Goal: Information Seeking & Learning: Learn about a topic

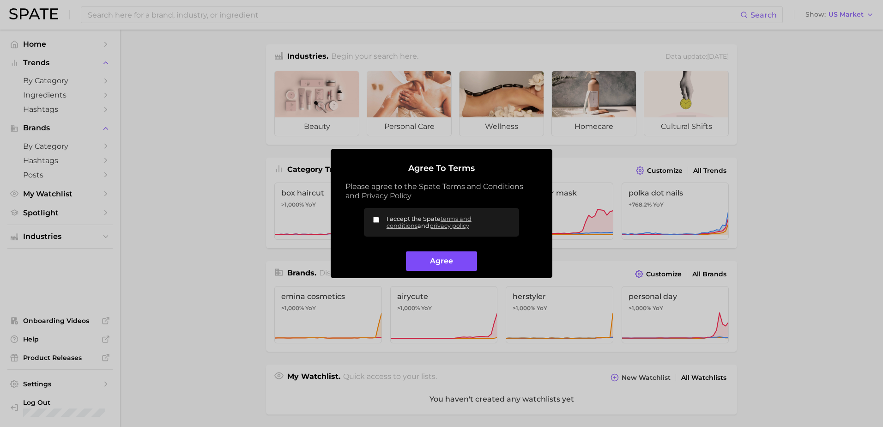
click at [440, 263] on button "Agree" at bounding box center [441, 261] width 71 height 20
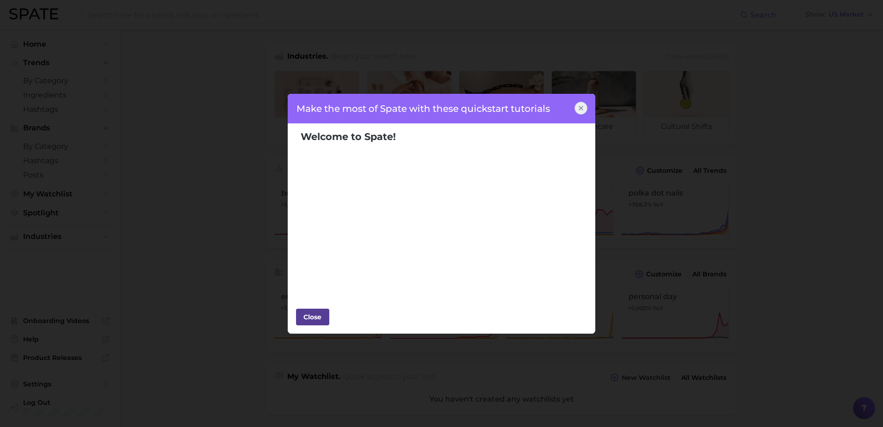
click at [318, 311] on div "Close" at bounding box center [313, 317] width 28 height 14
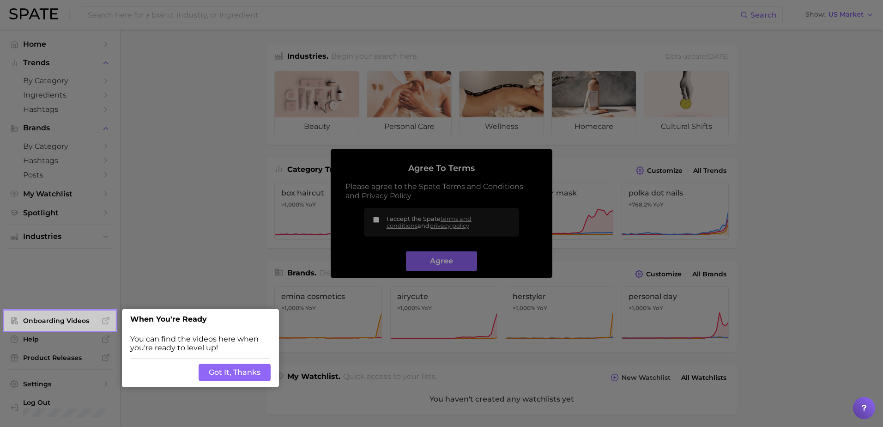
click at [243, 371] on button "Got It, Thanks" at bounding box center [234, 372] width 72 height 18
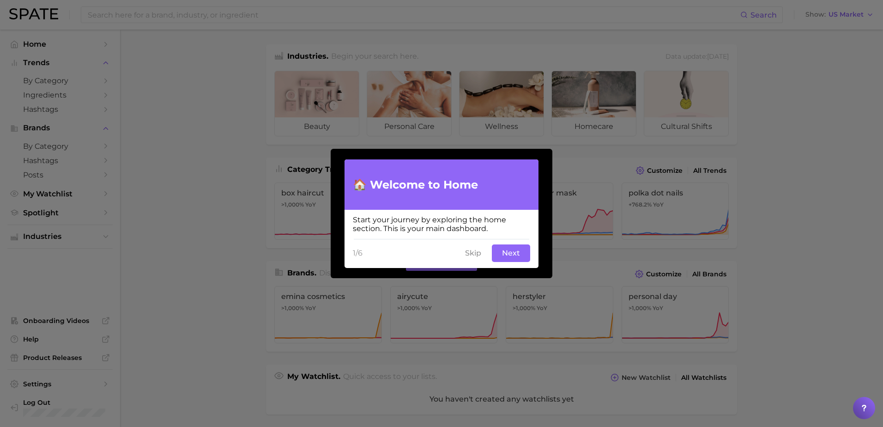
click at [484, 252] on button "Skip" at bounding box center [472, 253] width 27 height 18
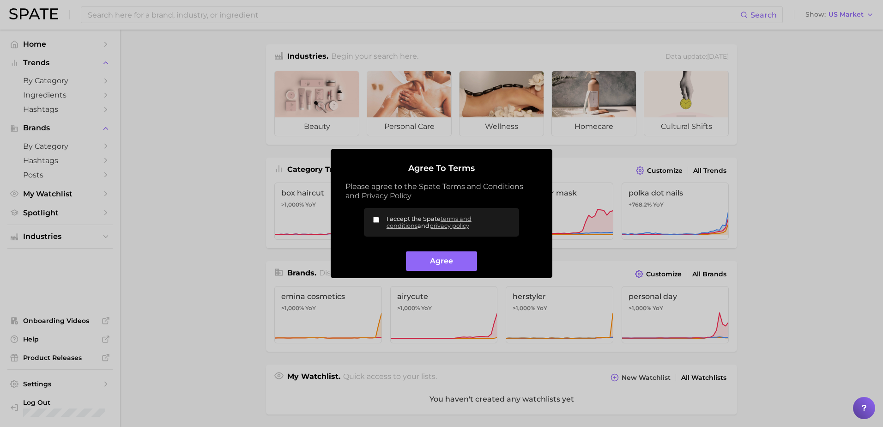
click at [380, 217] on label "I accept the Spate terms and conditions and privacy policy" at bounding box center [441, 222] width 155 height 29
click at [379, 217] on input "I accept the Spate terms and conditions and privacy policy" at bounding box center [376, 219] width 6 height 6
checkbox input "true"
click at [424, 265] on button "Agree" at bounding box center [441, 261] width 71 height 20
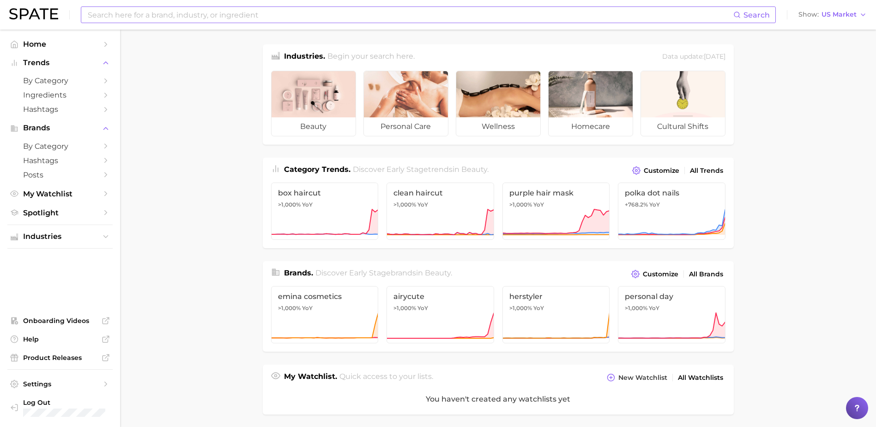
click at [203, 17] on input at bounding box center [410, 15] width 646 height 16
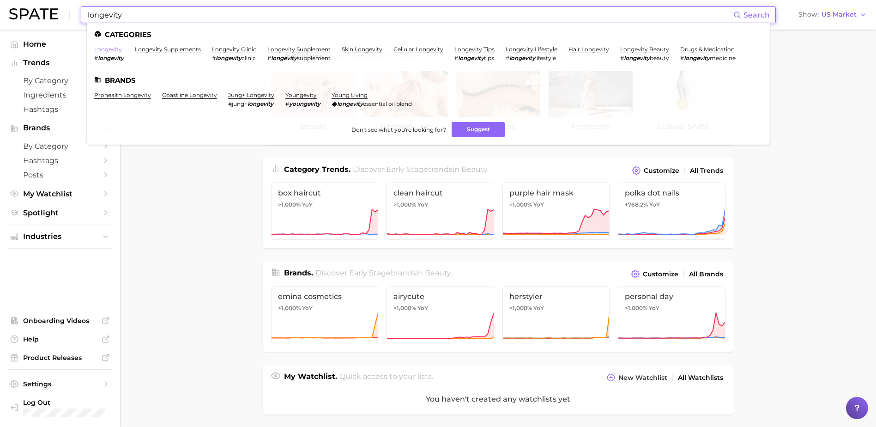
type input "longevity"
click at [112, 50] on link "longevity" at bounding box center [108, 49] width 28 height 7
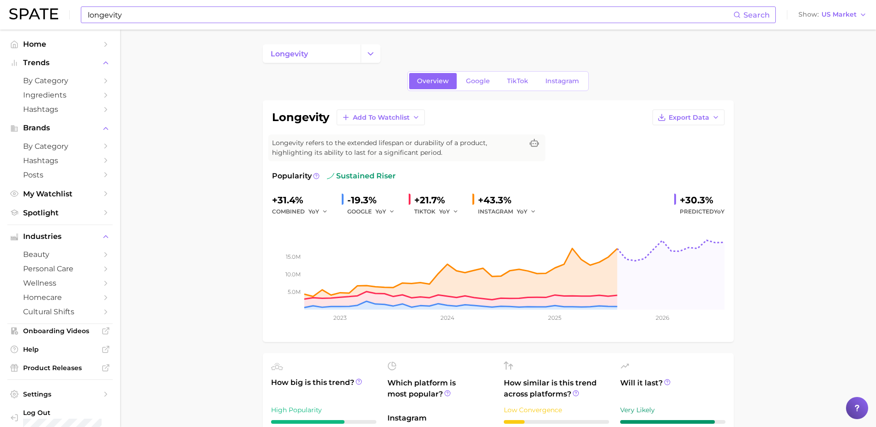
click at [121, 15] on input "longevity" at bounding box center [410, 15] width 646 height 16
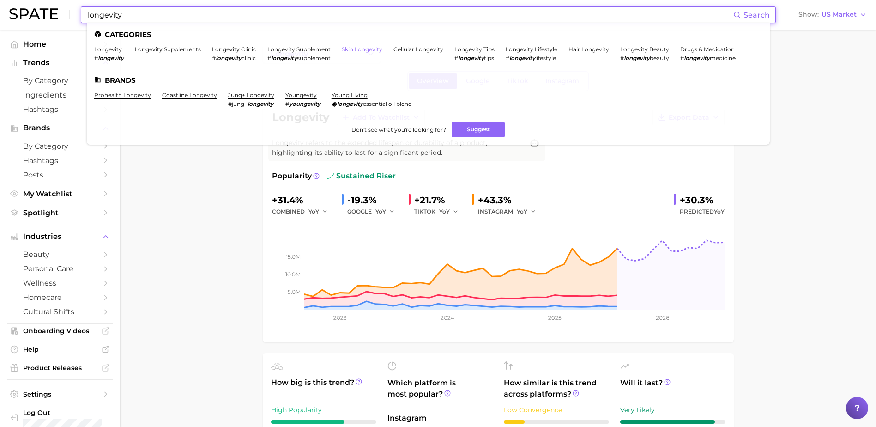
click at [346, 47] on link "skin longevity" at bounding box center [362, 49] width 41 height 7
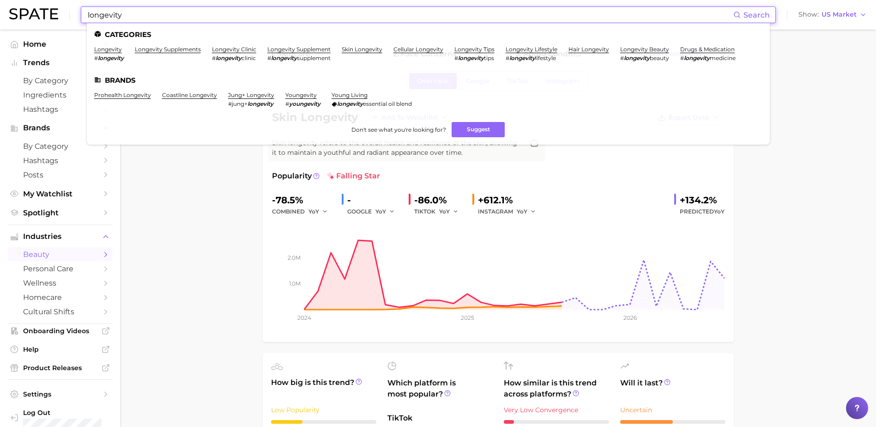
click at [186, 12] on input "longevity" at bounding box center [410, 15] width 646 height 16
click at [116, 50] on link "longevity" at bounding box center [108, 49] width 28 height 7
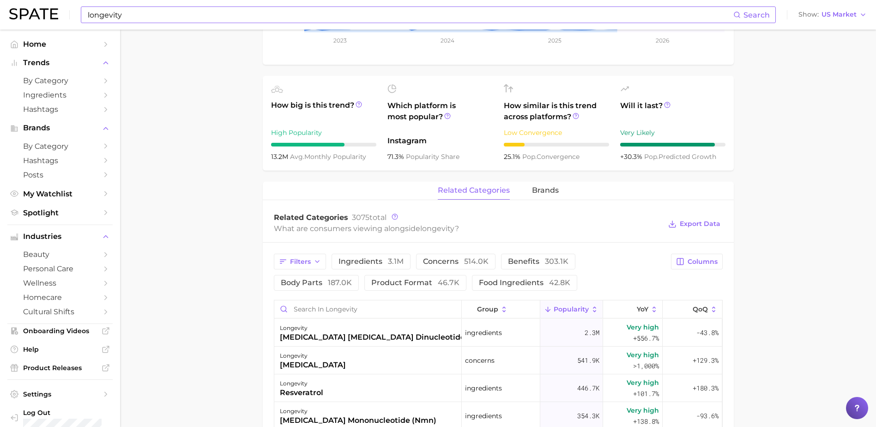
scroll to position [369, 0]
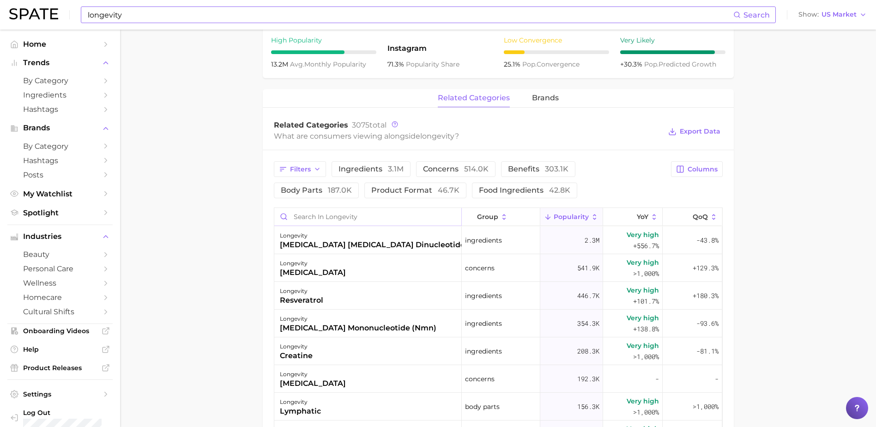
click at [337, 219] on input "Search in longevity" at bounding box center [367, 217] width 187 height 18
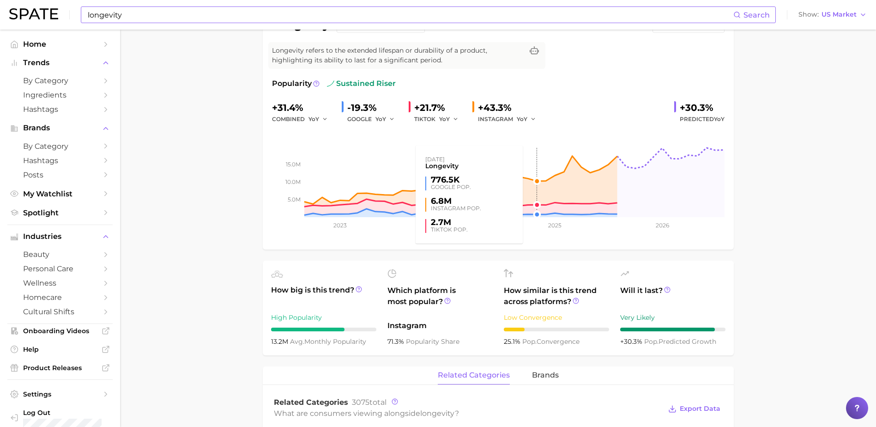
scroll to position [0, 0]
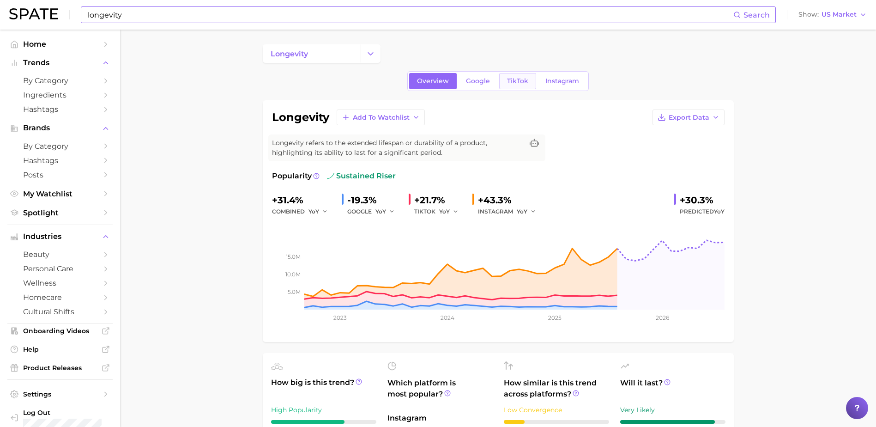
type input "skin"
click at [514, 78] on span "TikTok" at bounding box center [517, 81] width 21 height 8
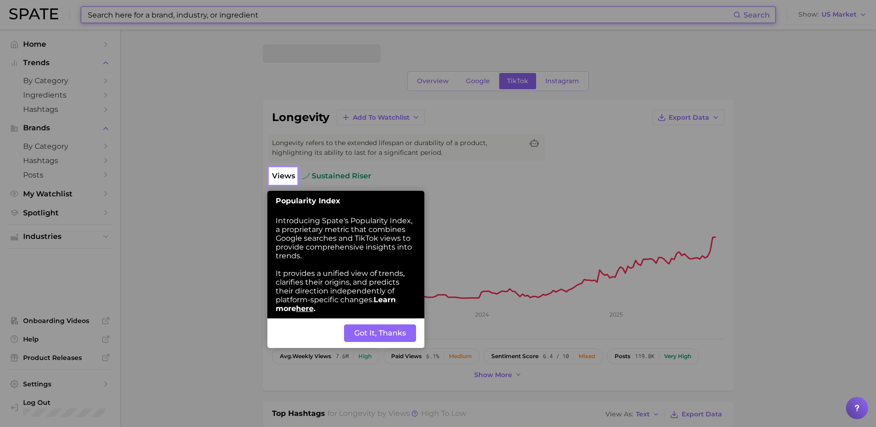
click at [372, 335] on button "Got It, Thanks" at bounding box center [380, 333] width 72 height 18
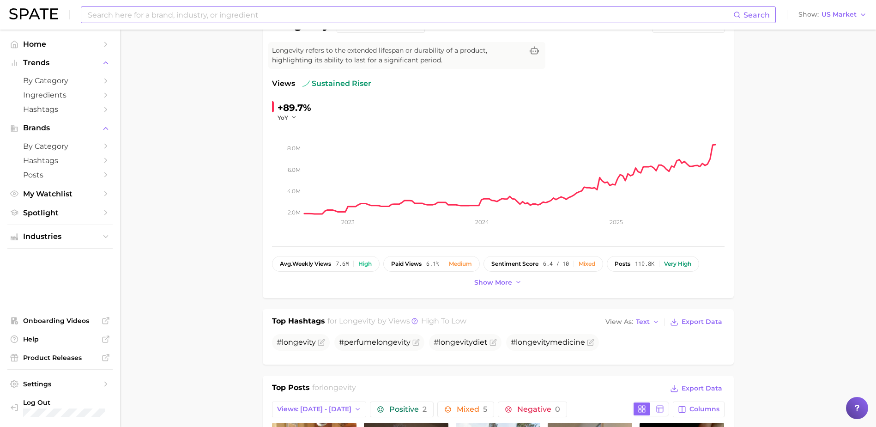
scroll to position [46, 0]
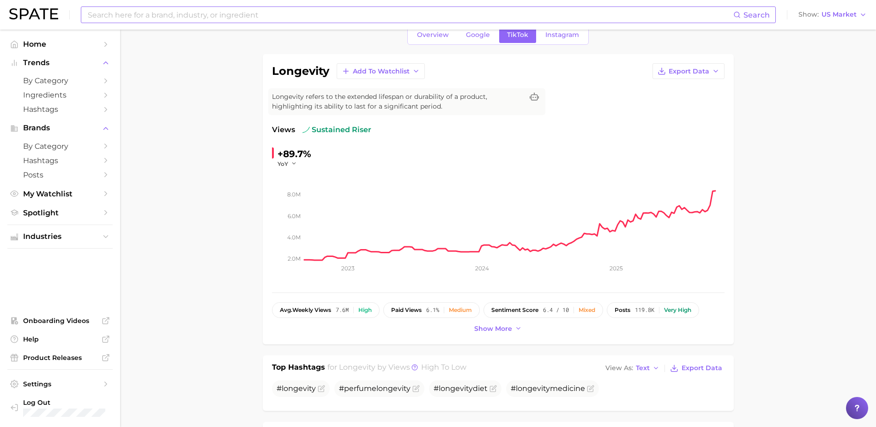
click at [128, 10] on input at bounding box center [410, 15] width 646 height 16
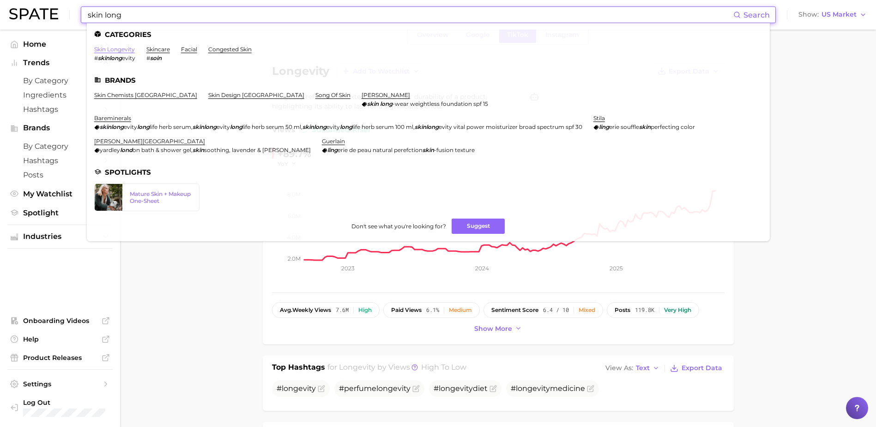
type input "skin long"
click at [121, 49] on link "skin longevity" at bounding box center [114, 49] width 41 height 7
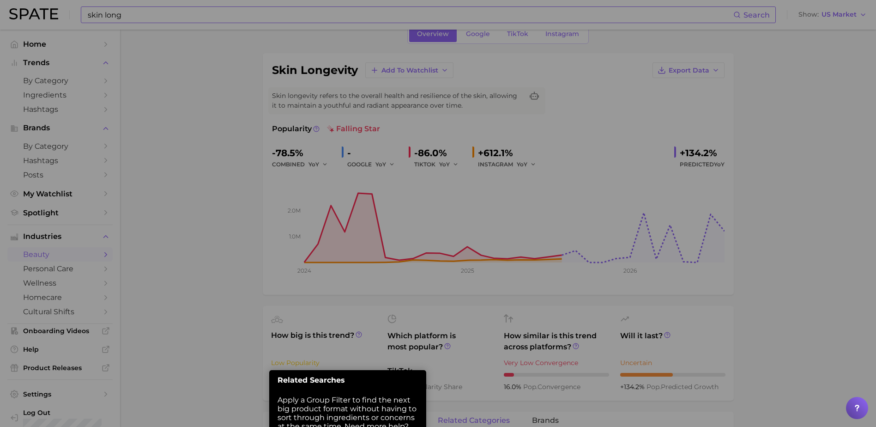
scroll to position [164, 0]
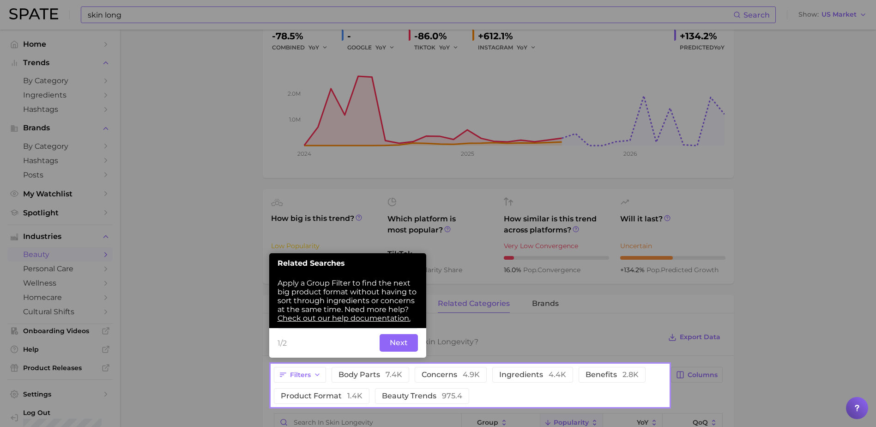
click at [586, 340] on div at bounding box center [469, 182] width 397 height 364
click at [397, 340] on button "Next" at bounding box center [398, 343] width 38 height 18
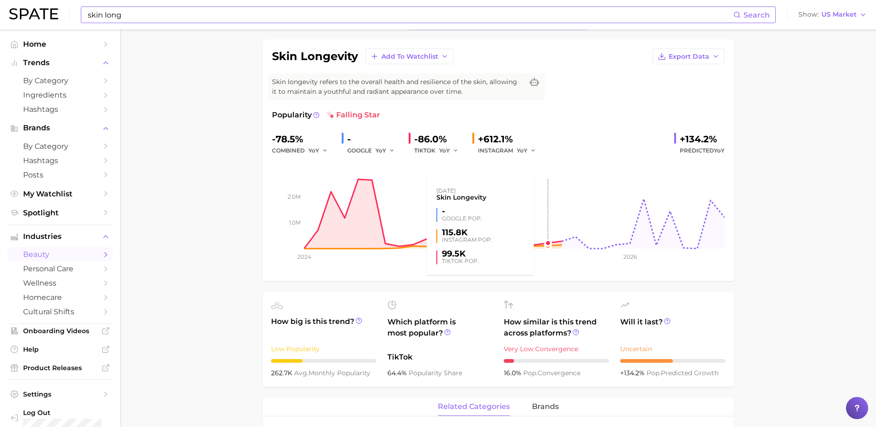
scroll to position [0, 0]
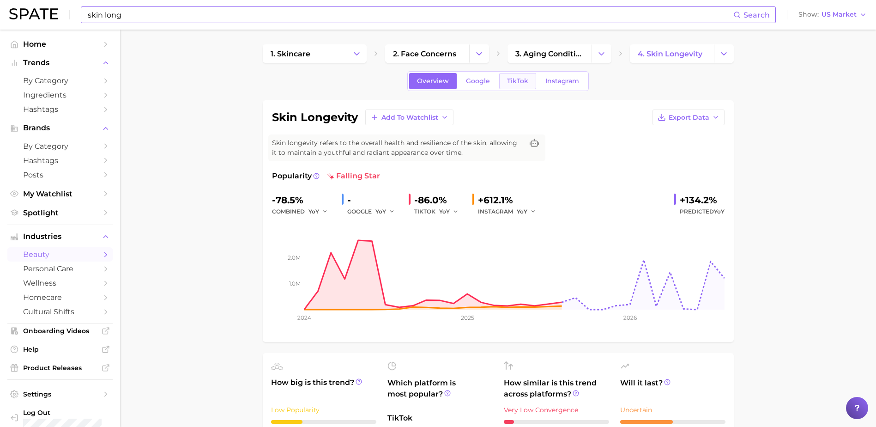
click at [527, 80] on span "TikTok" at bounding box center [517, 81] width 21 height 8
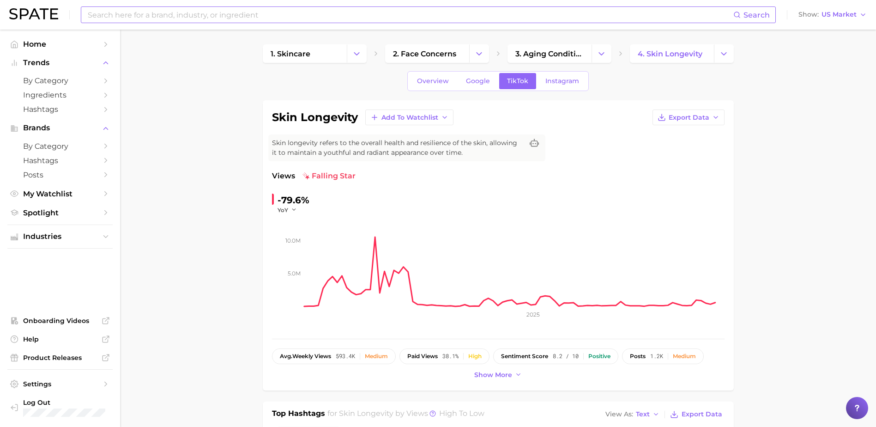
drag, startPoint x: 144, startPoint y: 140, endPoint x: 150, endPoint y: 137, distance: 6.2
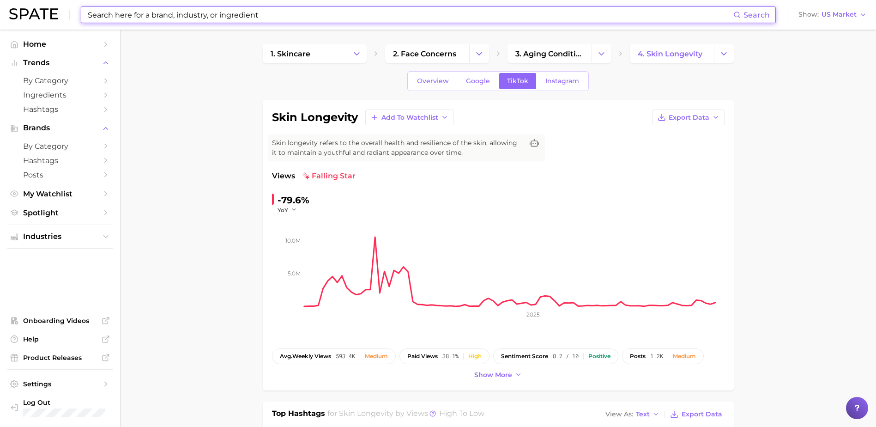
click at [297, 16] on input at bounding box center [410, 15] width 646 height 16
click at [34, 47] on span "Home" at bounding box center [60, 44] width 74 height 9
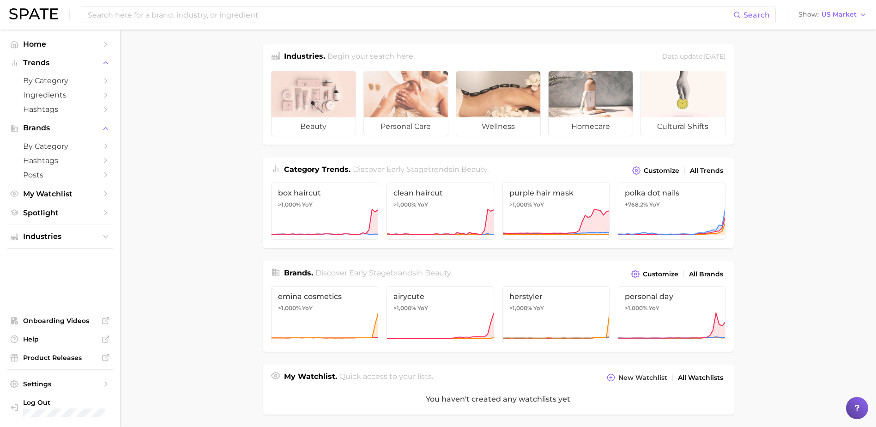
drag, startPoint x: 616, startPoint y: 0, endPoint x: 289, endPoint y: 64, distance: 332.9
click at [218, 84] on main "Industries. Begin your search here. Data update: [DATE] beauty personal care we…" at bounding box center [498, 383] width 756 height 707
